Goal: Task Accomplishment & Management: Complete application form

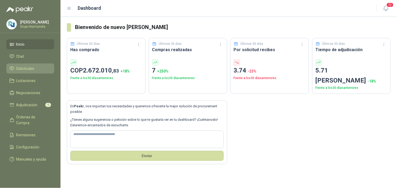
click at [23, 68] on span "Solicitudes" at bounding box center [25, 69] width 18 height 6
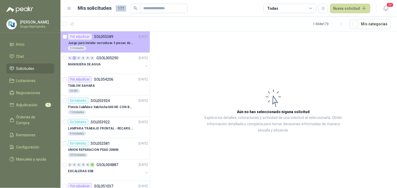
click at [114, 42] on p "Juego para instalar cerraduras 3 piezas de acero al carbono - Pretul" at bounding box center [101, 43] width 66 height 5
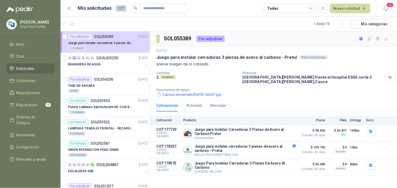
drag, startPoint x: 396, startPoint y: 132, endPoint x: 266, endPoint y: 89, distance: 137.5
click at [266, 92] on div "Captura de pantalla [DATE] 163237.jpg" at bounding box center [275, 95] width 238 height 6
click at [265, 147] on p "Juego para instalar cerraduras 3 piezas de acero al carbono - Pretul" at bounding box center [244, 148] width 101 height 8
click at [279, 147] on button "Detalles" at bounding box center [283, 150] width 25 height 7
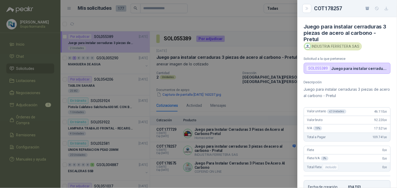
click at [281, 105] on div at bounding box center [198, 94] width 397 height 188
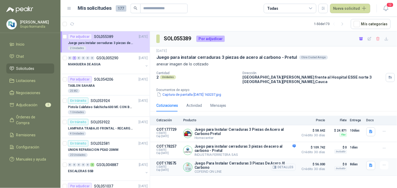
click at [289, 163] on button "Detalles" at bounding box center [283, 166] width 25 height 7
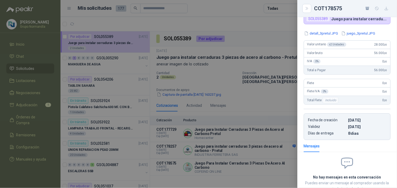
scroll to position [0, 0]
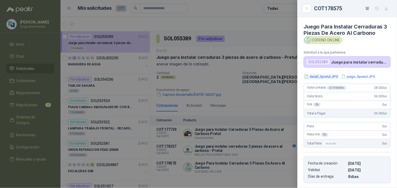
click at [332, 75] on button "detall_3pretul.JPG" at bounding box center [321, 77] width 35 height 6
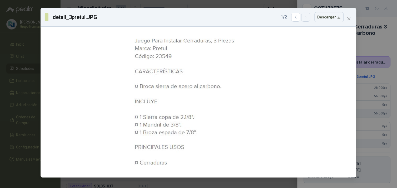
click at [307, 15] on icon "button" at bounding box center [306, 17] width 4 height 4
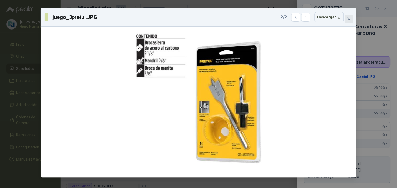
click at [349, 17] on icon "close" at bounding box center [349, 19] width 4 height 4
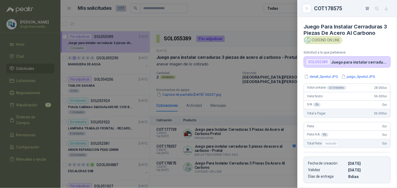
click at [273, 106] on div at bounding box center [198, 94] width 397 height 188
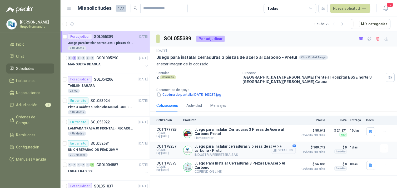
click at [279, 144] on div "Detalles" at bounding box center [283, 150] width 25 height 12
click at [279, 147] on button "Detalles" at bounding box center [283, 150] width 25 height 7
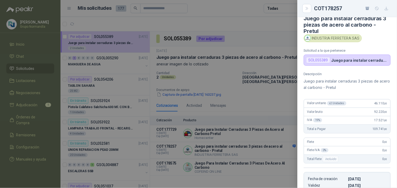
scroll to position [0, 0]
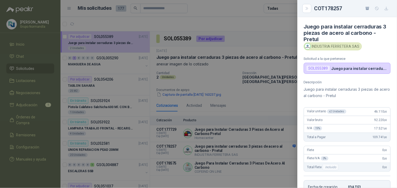
click at [275, 94] on div at bounding box center [198, 94] width 397 height 188
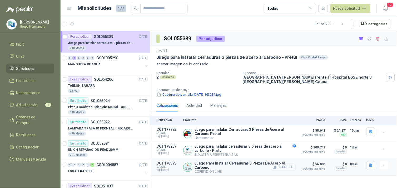
click at [280, 164] on button "Detalles" at bounding box center [283, 166] width 25 height 7
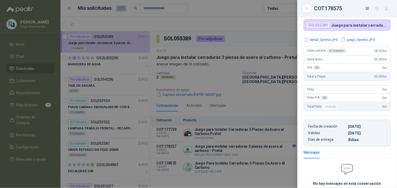
scroll to position [0, 0]
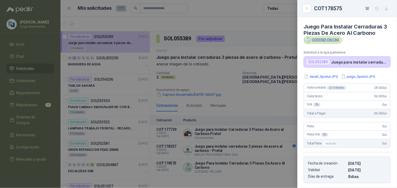
drag, startPoint x: 312, startPoint y: 39, endPoint x: 340, endPoint y: 40, distance: 28.1
click at [340, 40] on div "COFEIND ON LINE" at bounding box center [323, 40] width 39 height 8
click at [342, 38] on div "COFEIND ON LINE" at bounding box center [323, 40] width 39 height 8
drag, startPoint x: 342, startPoint y: 39, endPoint x: 338, endPoint y: 39, distance: 3.9
click at [338, 39] on div "COFEIND ON LINE" at bounding box center [323, 40] width 39 height 8
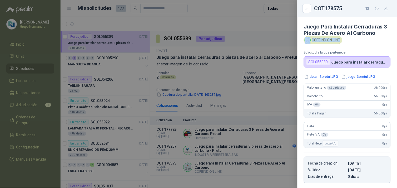
copy div "COFEIND ON LINE"
click at [282, 96] on div at bounding box center [198, 94] width 397 height 188
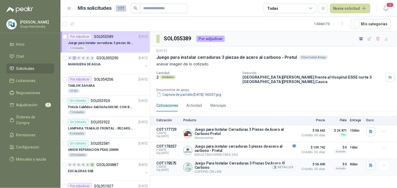
click at [287, 163] on button "Detalles" at bounding box center [283, 166] width 25 height 7
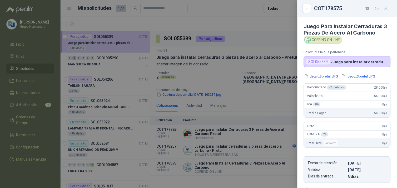
scroll to position [0, 0]
click at [368, 10] on icon "button" at bounding box center [367, 8] width 4 height 4
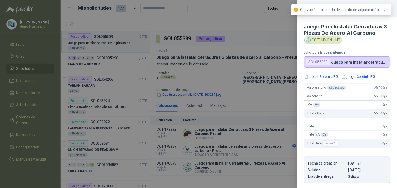
click at [273, 90] on div at bounding box center [198, 94] width 397 height 188
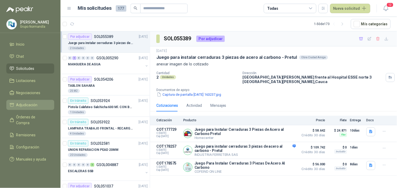
click at [28, 102] on span "Adjudicación" at bounding box center [26, 105] width 21 height 6
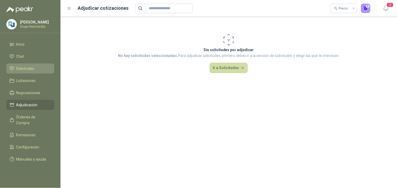
click at [22, 66] on span "Solicitudes" at bounding box center [25, 69] width 18 height 6
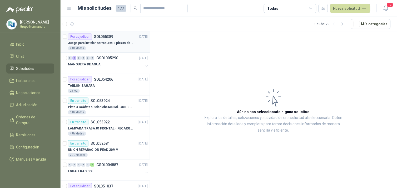
click at [102, 47] on div "2 Unidades" at bounding box center [108, 48] width 80 height 4
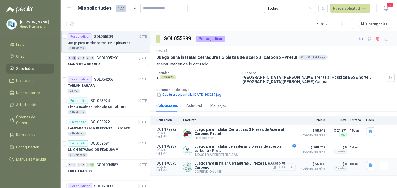
click at [283, 166] on button "Detalles" at bounding box center [283, 166] width 25 height 7
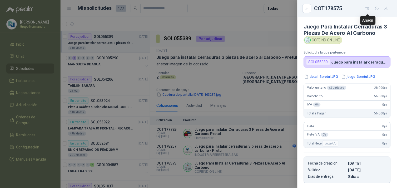
click at [367, 7] on icon "button" at bounding box center [367, 8] width 4 height 3
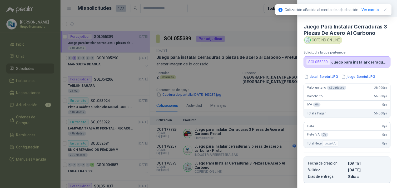
click at [23, 99] on div at bounding box center [198, 94] width 397 height 188
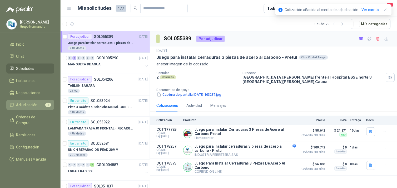
click at [29, 104] on span "Adjudicación" at bounding box center [26, 105] width 21 height 6
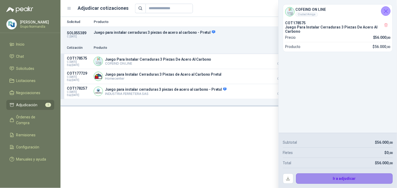
click at [367, 176] on button "Ir a adjudicar" at bounding box center [344, 178] width 97 height 11
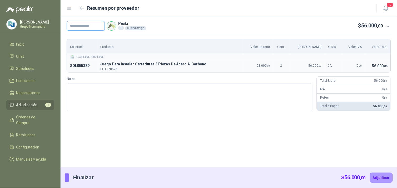
click at [96, 27] on input "text" at bounding box center [86, 25] width 38 height 9
type input "****"
click at [380, 179] on button "Adjudicar" at bounding box center [381, 177] width 23 height 10
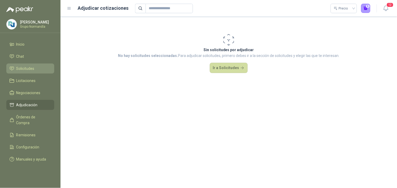
click at [21, 67] on span "Solicitudes" at bounding box center [25, 69] width 18 height 6
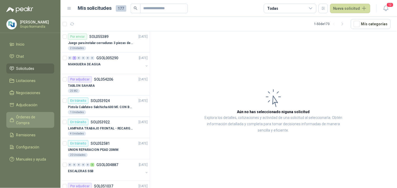
click at [26, 117] on span "Órdenes de Compra" at bounding box center [32, 120] width 33 height 12
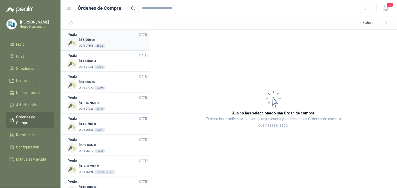
click at [116, 41] on div "$ 56.000 ,00 OCP007351 1822" at bounding box center [107, 42] width 80 height 11
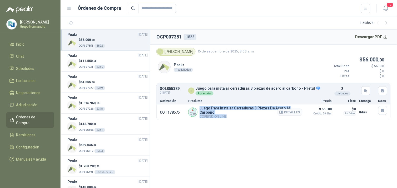
drag, startPoint x: 200, startPoint y: 108, endPoint x: 243, endPoint y: 113, distance: 43.5
click at [243, 113] on div "Juego Para Instalar Cerraduras 3 Piezas [PERSON_NAME] [PERSON_NAME] COFEIND ON …" at bounding box center [250, 112] width 103 height 12
drag, startPoint x: 243, startPoint y: 113, endPoint x: 238, endPoint y: 119, distance: 7.8
click at [238, 119] on article "I [PERSON_NAME] 15 de septiembre de 2025, 8:03 a. m. Peakr 1 solicitudes $ 56.0…" at bounding box center [273, 83] width 247 height 79
